Goal: Task Accomplishment & Management: Manage account settings

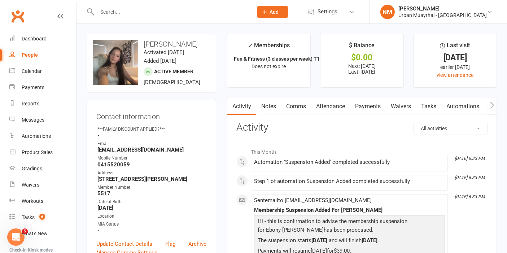
click at [270, 108] on link "Notes" at bounding box center [268, 106] width 25 height 17
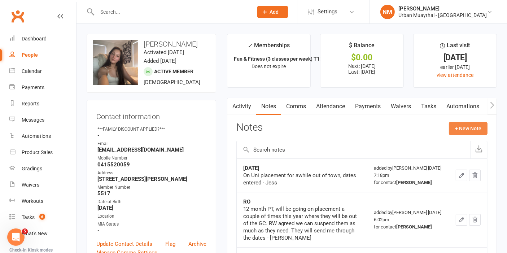
click at [467, 124] on button "+ New Note" at bounding box center [468, 128] width 39 height 13
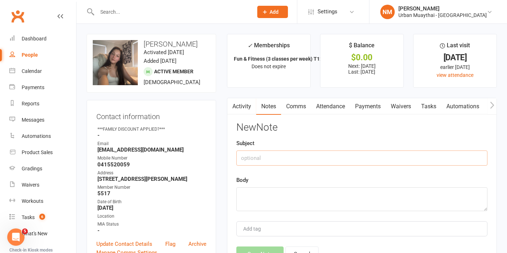
click at [260, 160] on input "text" at bounding box center [361, 157] width 251 height 15
click at [251, 197] on textarea at bounding box center [361, 199] width 251 height 24
paste textarea "The girls asked to suspend while they are overseas in [GEOGRAPHIC_DATA] - no su…"
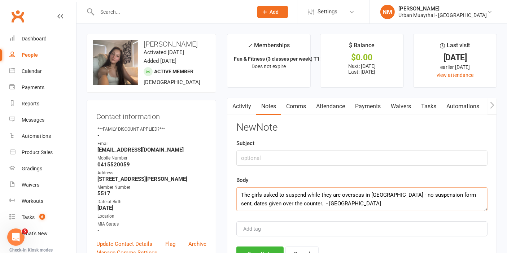
type textarea "The girls asked to suspend while they are overseas in [GEOGRAPHIC_DATA] - no su…"
click at [269, 157] on input "text" at bounding box center [361, 157] width 251 height 15
type input "Suspension"
click at [264, 246] on button "Save Note" at bounding box center [259, 253] width 47 height 15
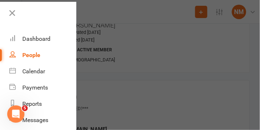
scroll to position [41, 0]
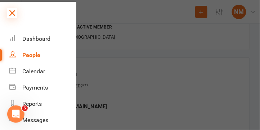
click at [12, 13] on icon at bounding box center [12, 13] width 10 height 10
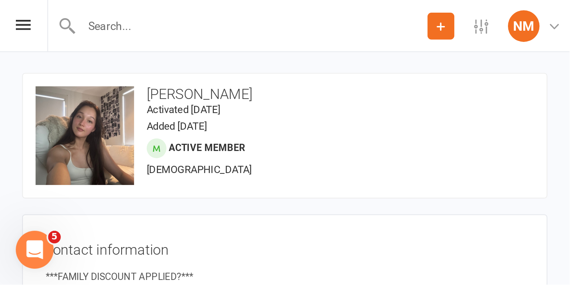
scroll to position [0, 0]
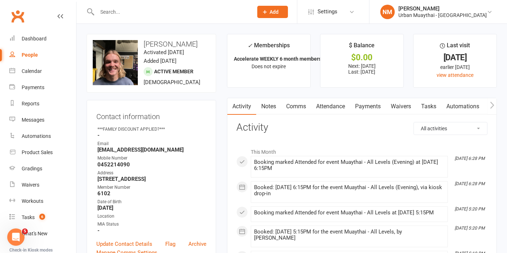
click at [356, 110] on link "Payments" at bounding box center [368, 106] width 36 height 17
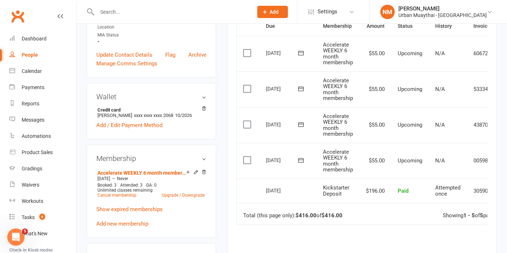
scroll to position [200, 0]
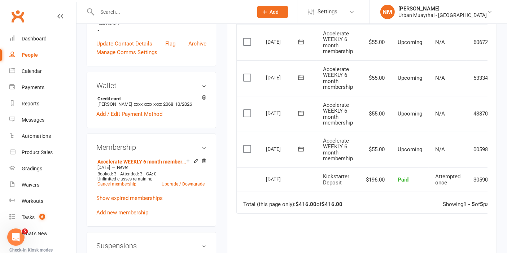
click at [298, 149] on icon at bounding box center [300, 148] width 7 height 7
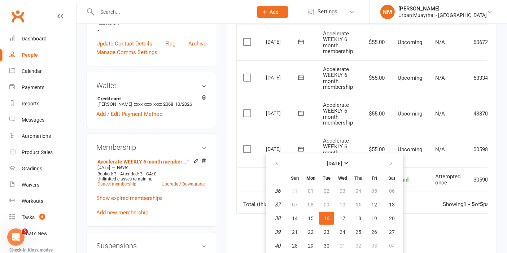
click at [299, 148] on icon at bounding box center [300, 148] width 7 height 7
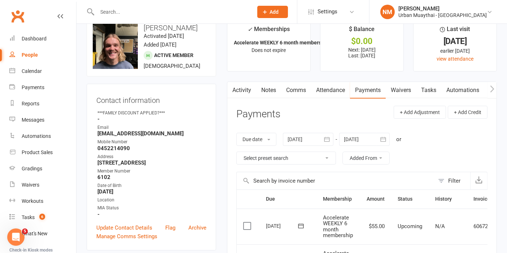
scroll to position [0, 0]
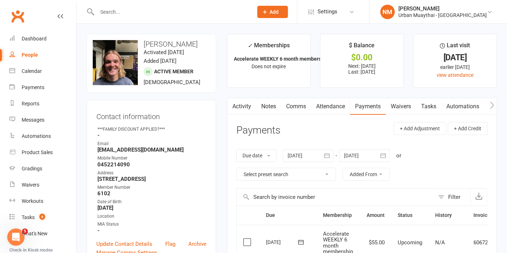
click at [405, 104] on link "Waivers" at bounding box center [401, 106] width 30 height 17
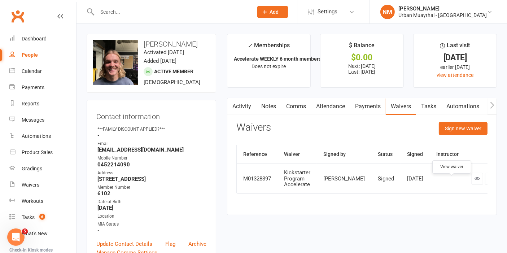
click at [472, 183] on link at bounding box center [478, 179] width 12 height 12
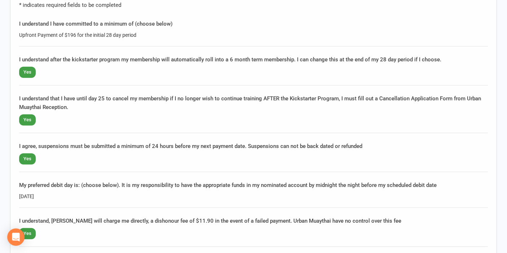
scroll to position [521, 0]
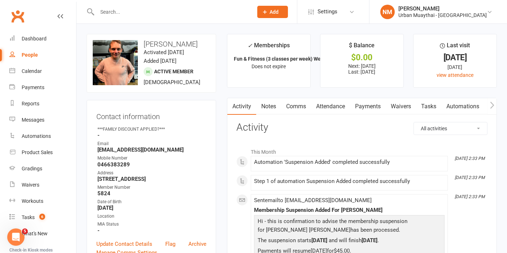
click at [395, 104] on link "Waivers" at bounding box center [401, 106] width 30 height 17
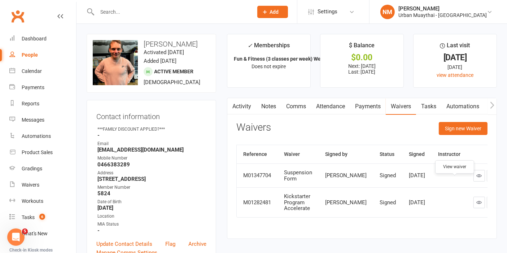
click at [473, 181] on link at bounding box center [479, 176] width 12 height 12
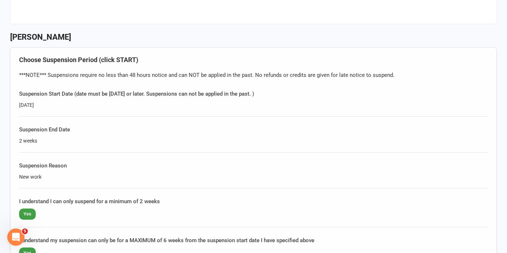
scroll to position [320, 0]
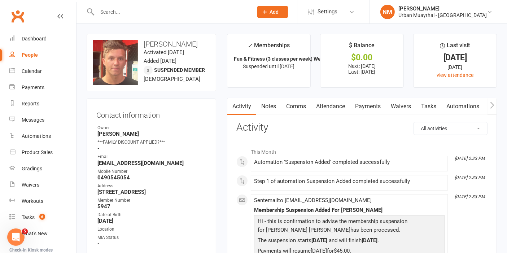
click at [260, 110] on link "Notes" at bounding box center [268, 106] width 25 height 17
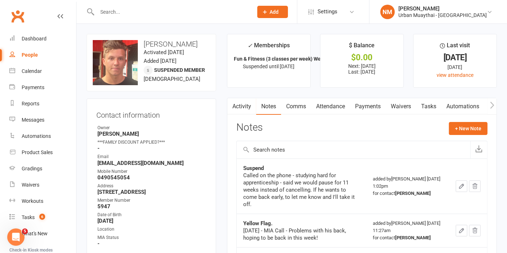
scroll to position [40, 0]
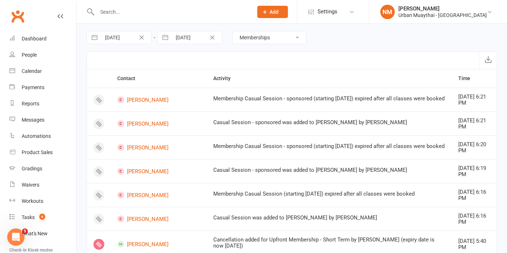
click at [270, 31] on select "All activities Bookings / Attendances Communications Notes Failed SMSes Grading…" at bounding box center [269, 37] width 73 height 12
select select "NoteLogEntry"
click at [233, 31] on select "All activities Bookings / Attendances Communications Notes Failed SMSes Grading…" at bounding box center [269, 37] width 73 height 12
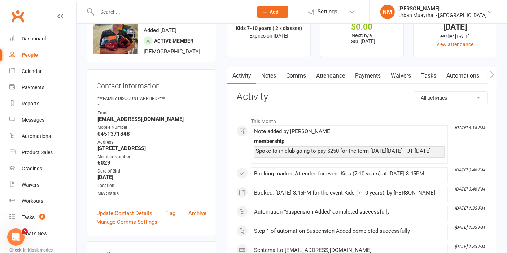
scroll to position [40, 0]
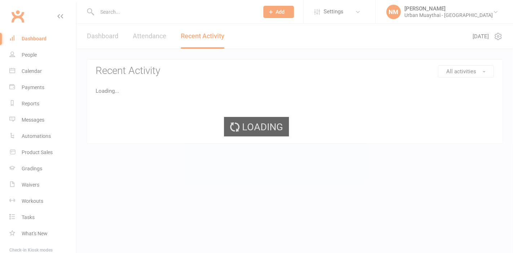
click at [176, 18] on div at bounding box center [170, 11] width 167 height 23
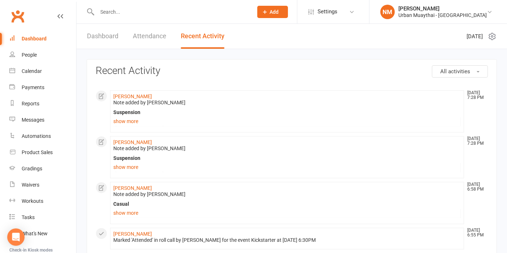
click at [172, 14] on input "text" at bounding box center [171, 12] width 153 height 10
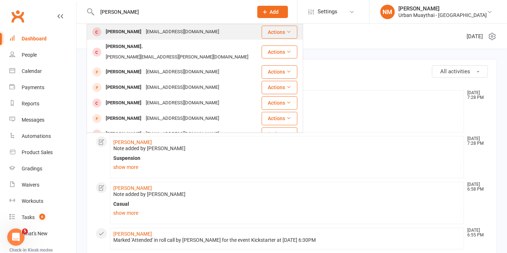
type input "[PERSON_NAME]"
click at [146, 32] on div "[EMAIL_ADDRESS][DOMAIN_NAME]" at bounding box center [183, 32] width 78 height 10
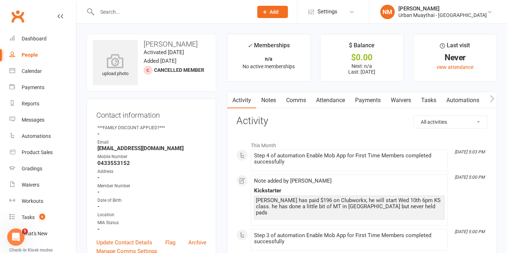
click at [358, 100] on link "Payments" at bounding box center [368, 100] width 36 height 17
